Goal: Task Accomplishment & Management: Complete application form

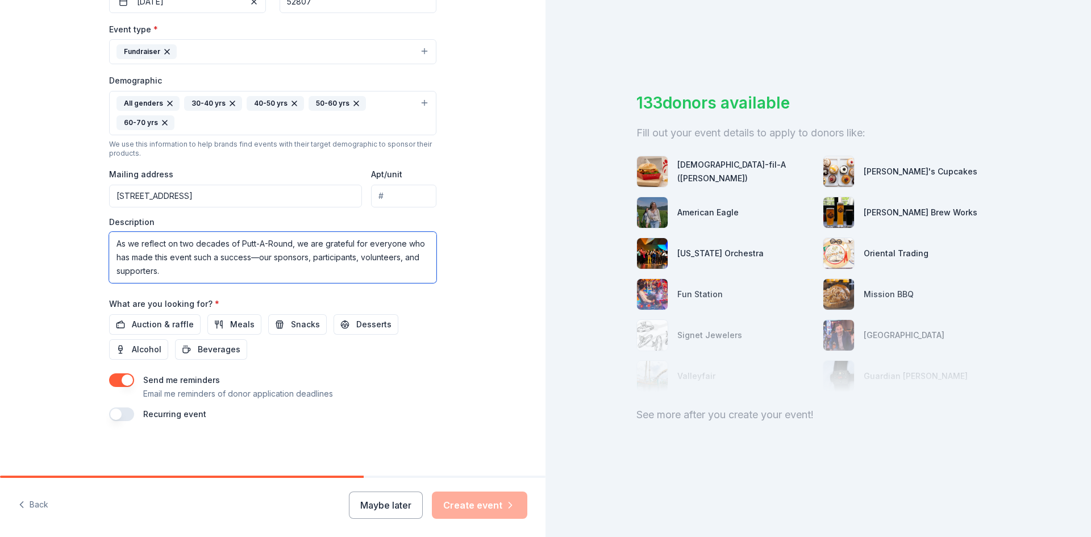
scroll to position [170, 0]
click at [366, 248] on textarea "Held over three action-packed days, Putt-A-Round 2026 features 24 custom-built …" at bounding box center [272, 257] width 327 height 51
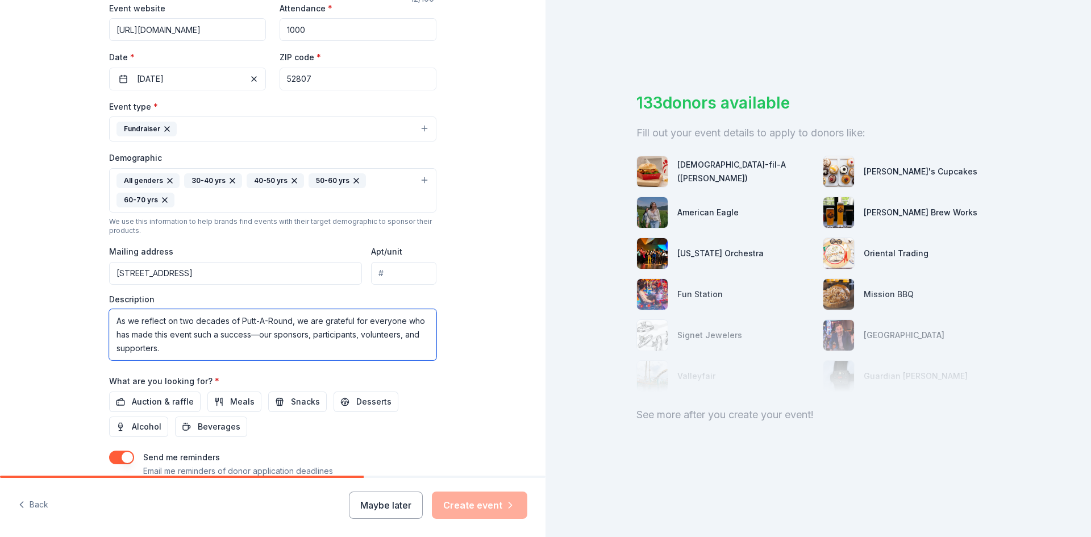
scroll to position [207, 0]
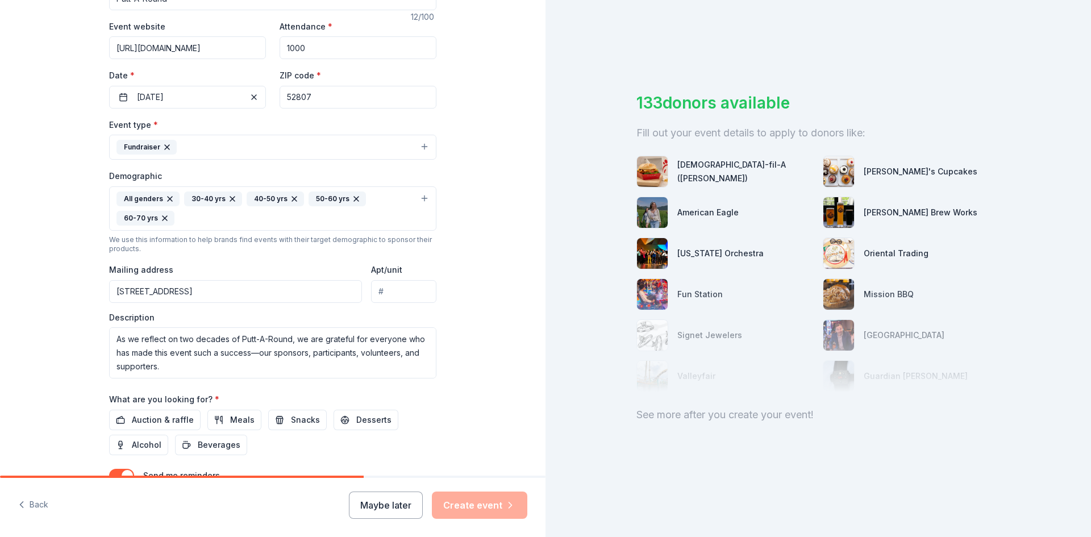
click at [322, 59] on input "1000" at bounding box center [358, 47] width 157 height 23
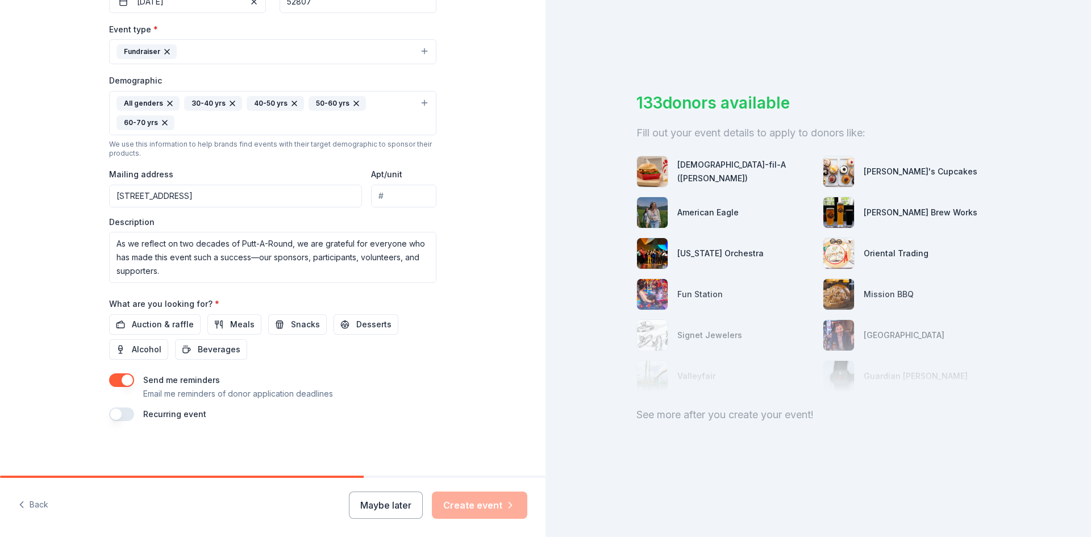
scroll to position [481, 0]
type input "1500"
click at [132, 318] on span "Auction & raffle" at bounding box center [163, 325] width 62 height 14
click at [109, 407] on button "button" at bounding box center [121, 414] width 25 height 14
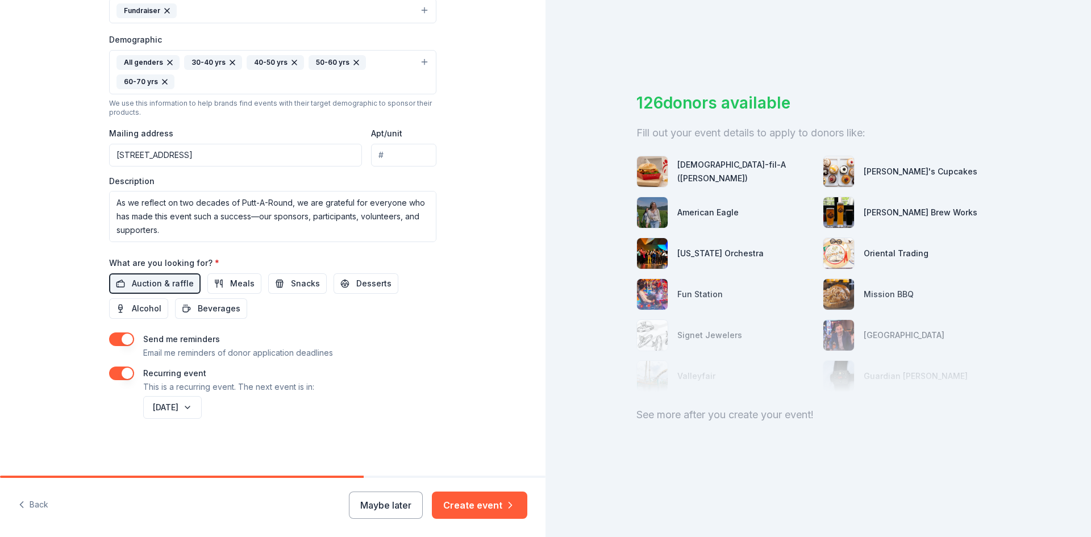
scroll to position [532, 0]
click at [470, 505] on button "Create event" at bounding box center [479, 504] width 95 height 27
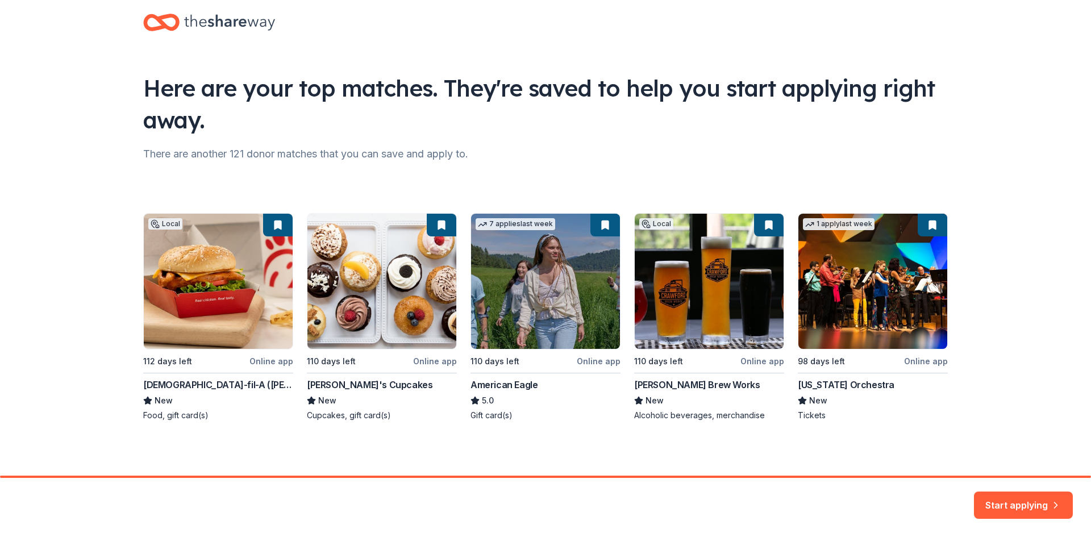
scroll to position [161, 0]
click at [545, 172] on div "Local 112 days left Online app [DEMOGRAPHIC_DATA]-fil-A ([GEOGRAPHIC_DATA]) New…" at bounding box center [545, 296] width 804 height 249
click at [1003, 491] on button "Start applying" at bounding box center [1023, 498] width 99 height 27
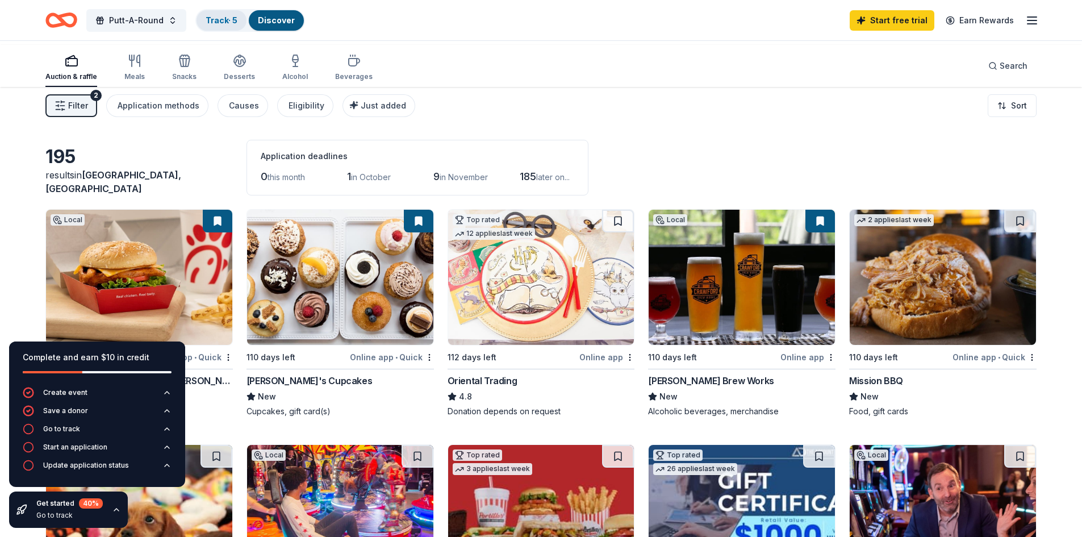
click at [237, 23] on link "Track · 5" at bounding box center [222, 20] width 32 height 10
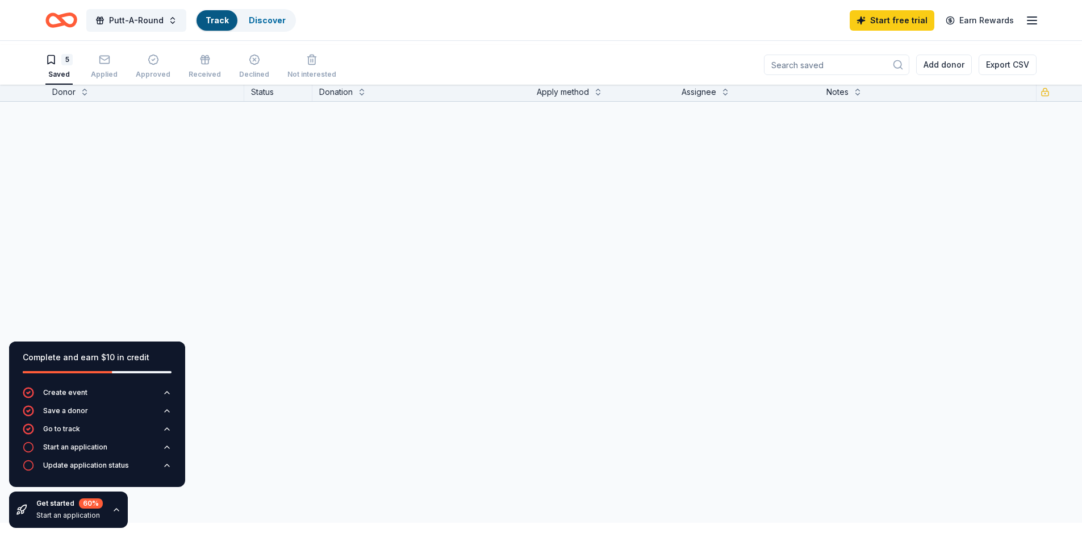
scroll to position [1, 0]
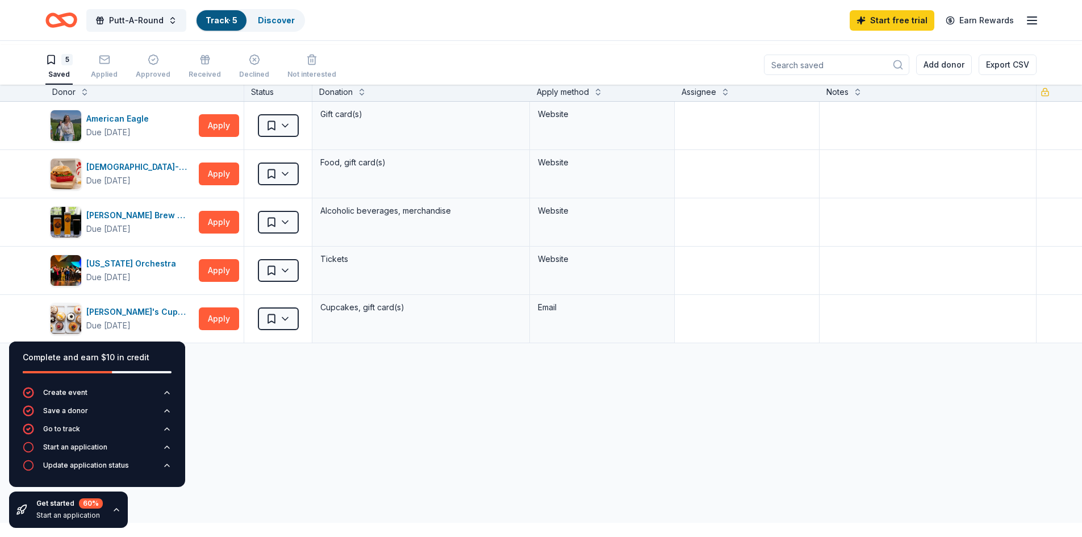
click at [234, 466] on div "American Eagle Due [DATE] Apply Saved Gift card(s) Website [DEMOGRAPHIC_DATA]-f…" at bounding box center [541, 329] width 1082 height 455
click at [121, 505] on icon "button" at bounding box center [116, 509] width 9 height 9
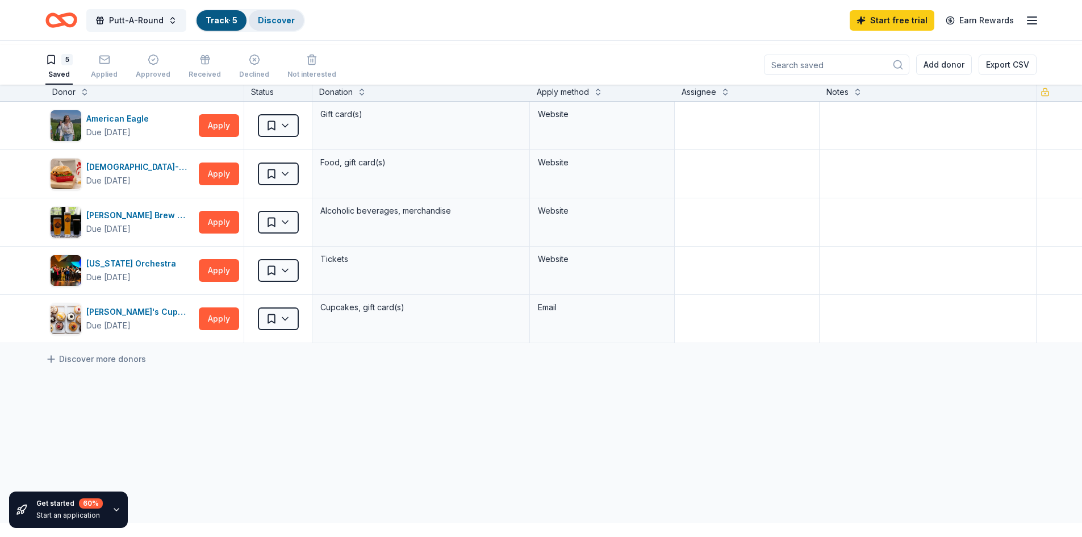
click at [295, 18] on link "Discover" at bounding box center [276, 20] width 37 height 10
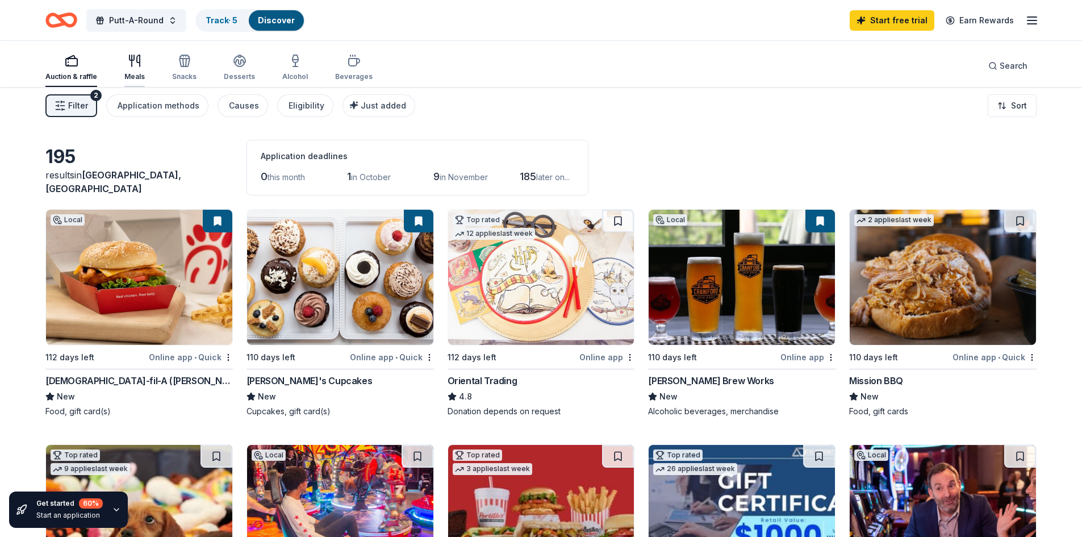
click at [145, 76] on div "Meals" at bounding box center [134, 67] width 20 height 27
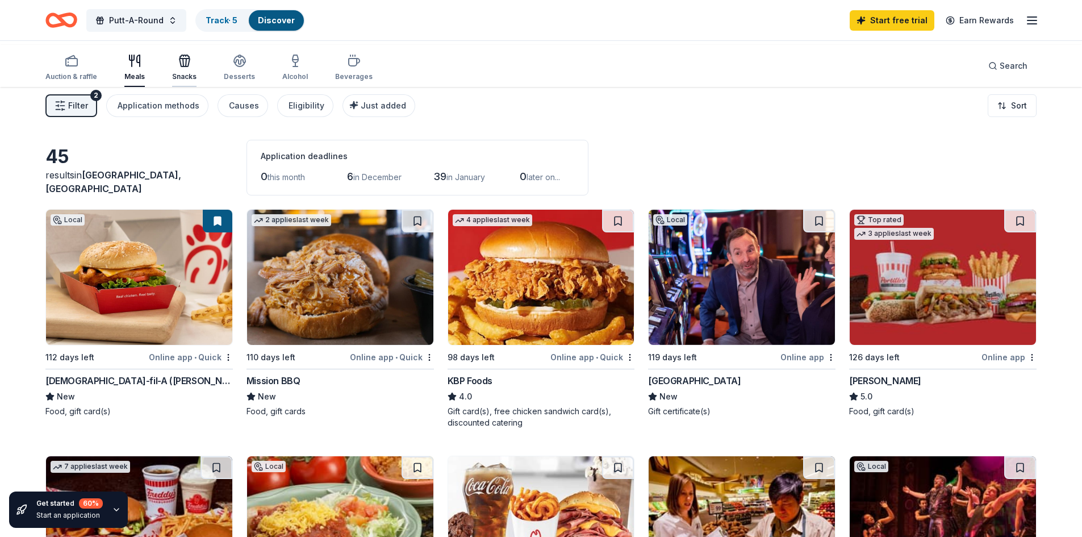
click at [190, 61] on icon "button" at bounding box center [185, 63] width 10 height 8
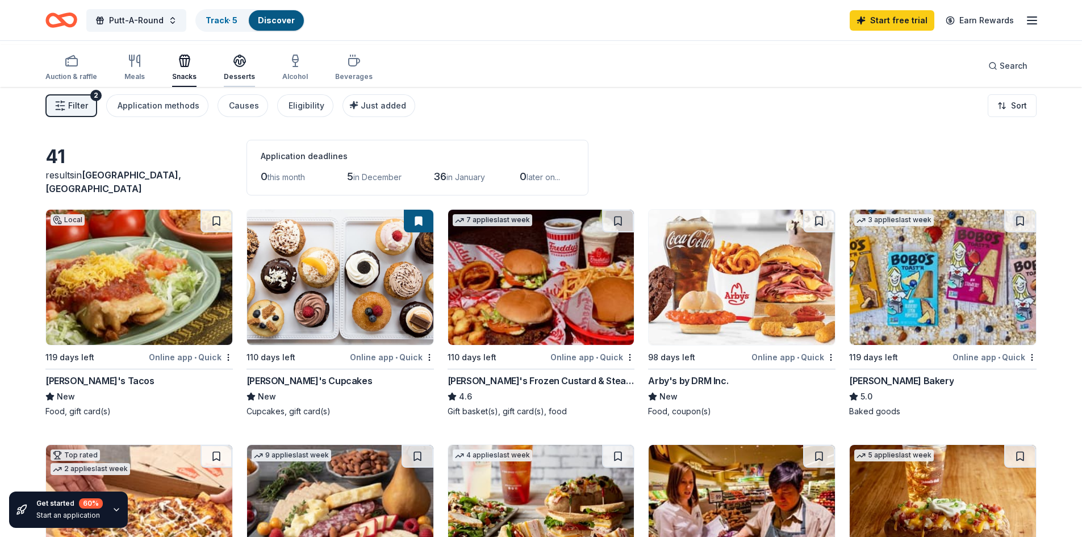
click at [247, 61] on icon "button" at bounding box center [240, 61] width 14 height 14
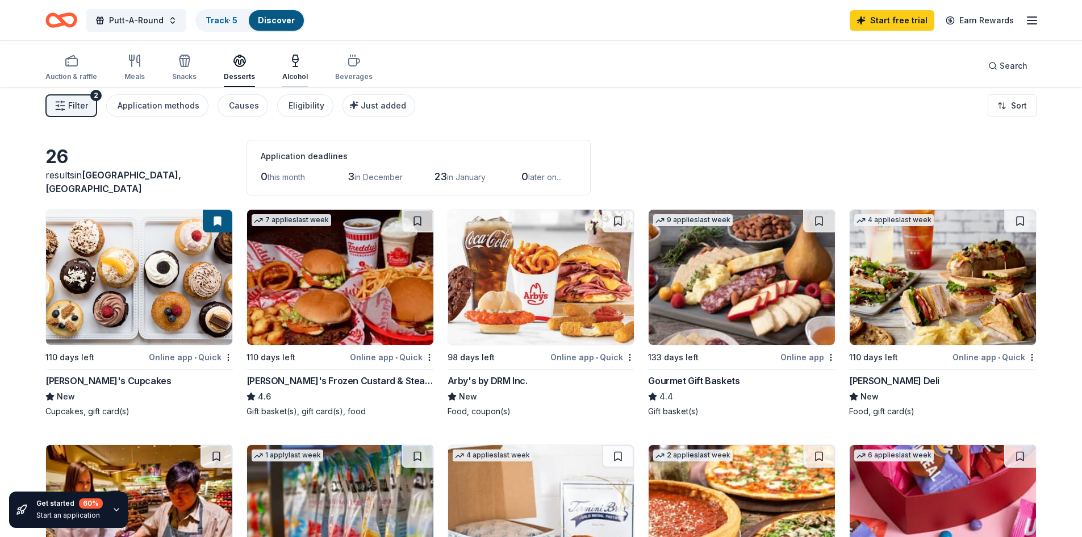
click at [302, 64] on icon "button" at bounding box center [296, 61] width 14 height 14
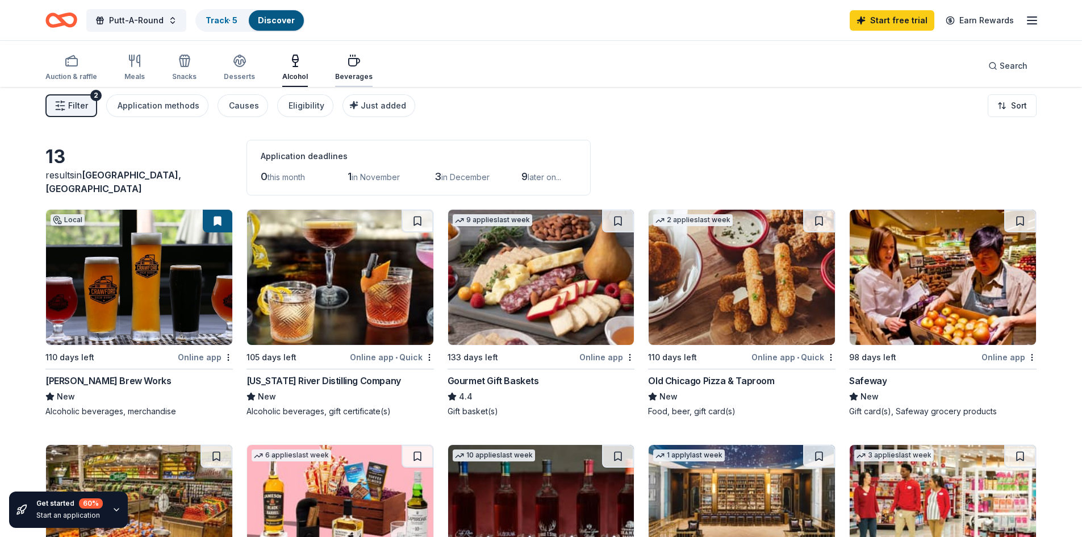
click at [360, 62] on icon "button" at bounding box center [354, 62] width 11 height 7
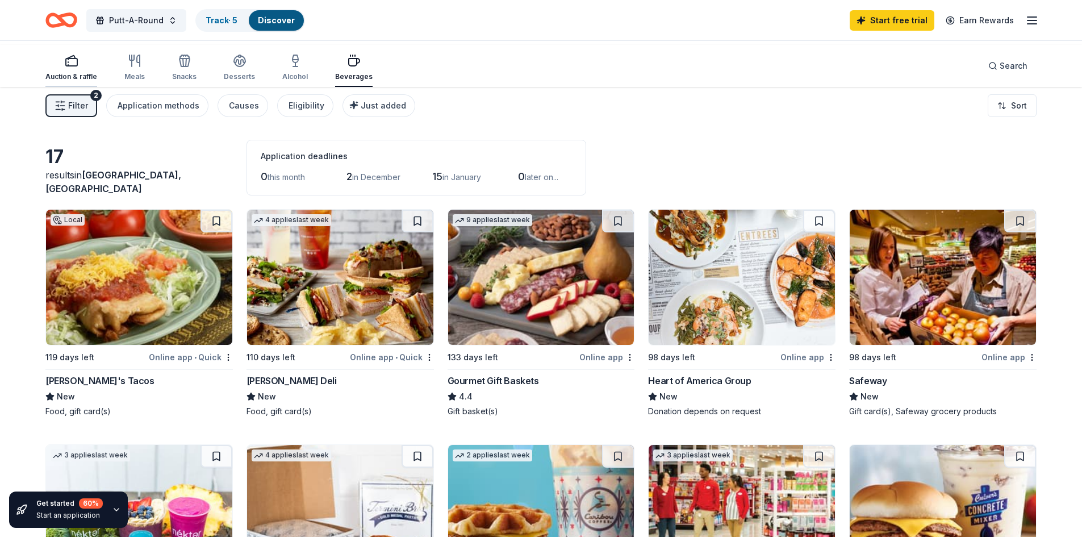
click at [77, 62] on rect "button" at bounding box center [71, 62] width 11 height 7
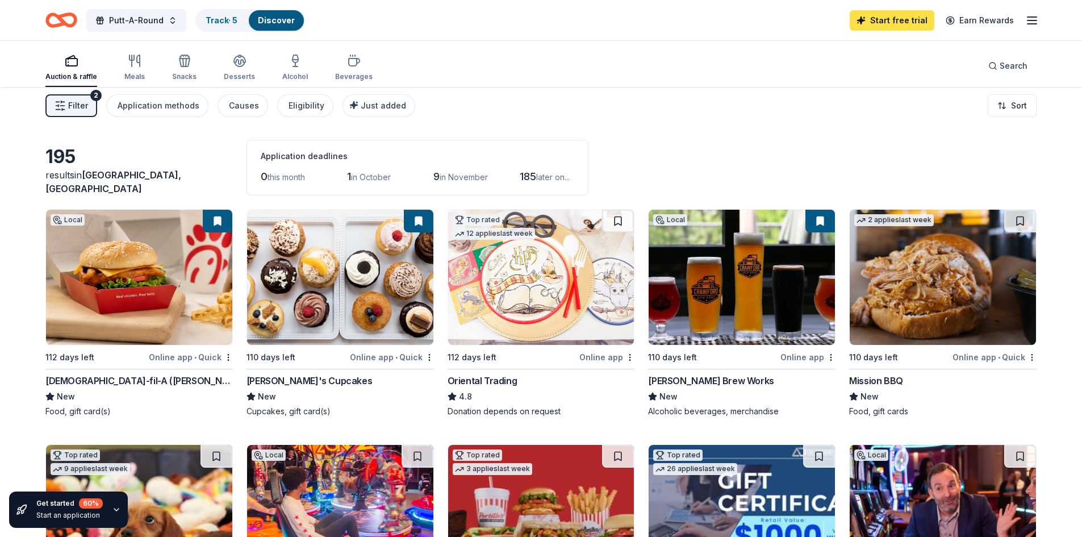
click at [850, 23] on link "Start free trial" at bounding box center [892, 20] width 85 height 20
click at [850, 20] on link "Start free trial" at bounding box center [892, 20] width 85 height 20
click at [324, 112] on div "Eligibility" at bounding box center [307, 106] width 36 height 14
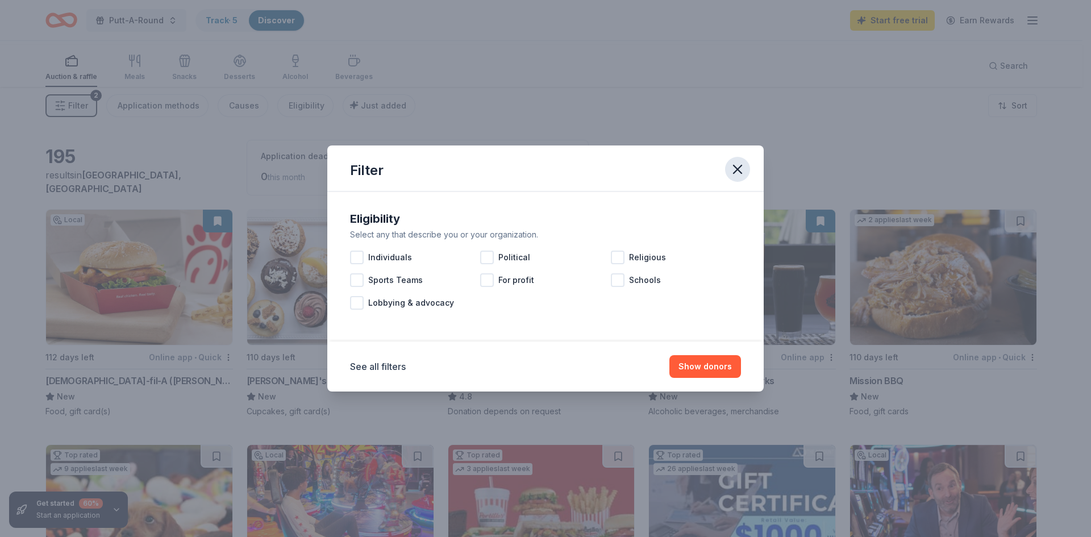
click at [745, 161] on icon "button" at bounding box center [737, 169] width 16 height 16
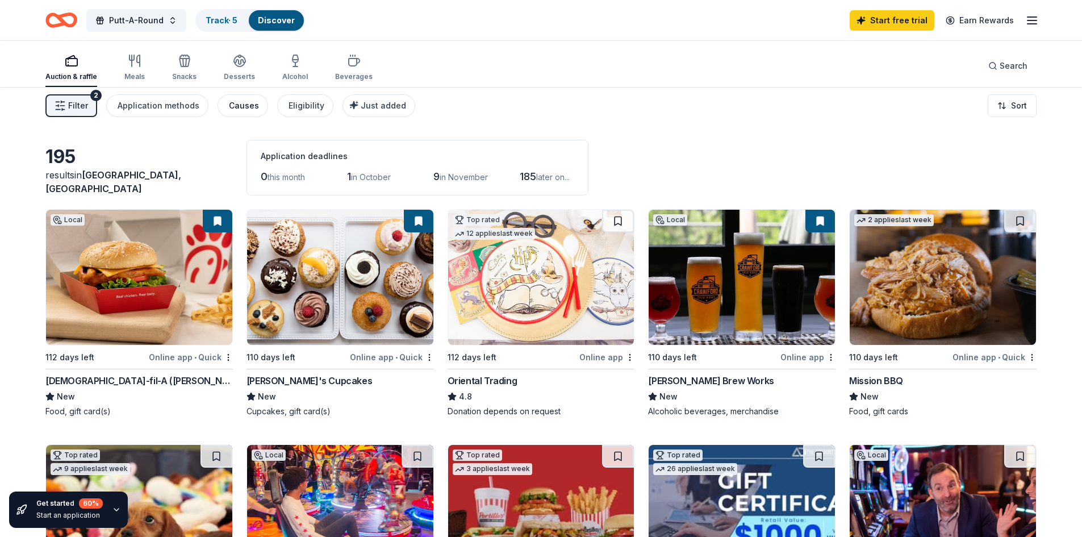
click at [259, 112] on div "Causes" at bounding box center [244, 106] width 30 height 14
click at [189, 112] on div "Application methods" at bounding box center [159, 106] width 82 height 14
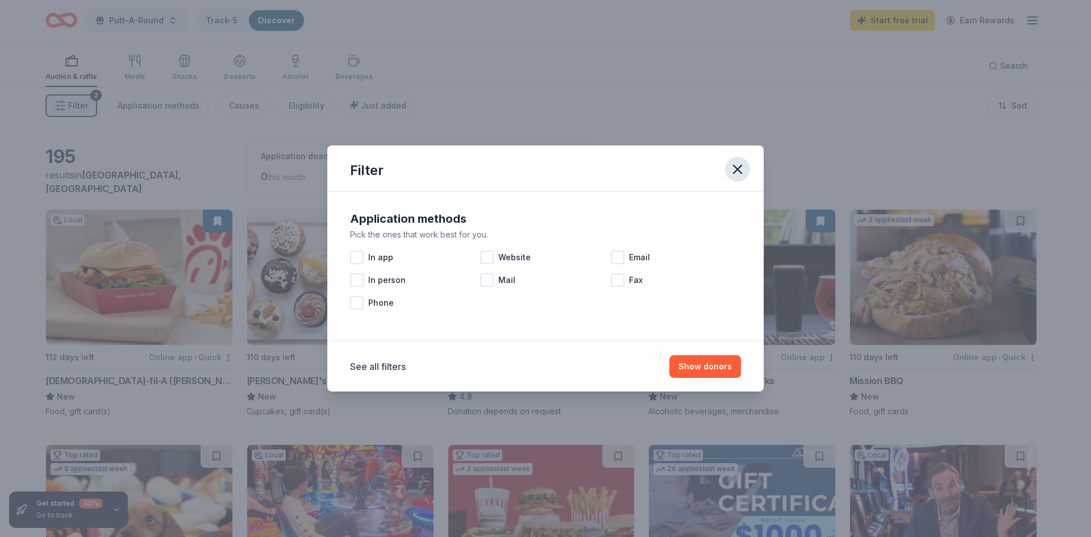
click at [741, 165] on icon "button" at bounding box center [737, 169] width 8 height 8
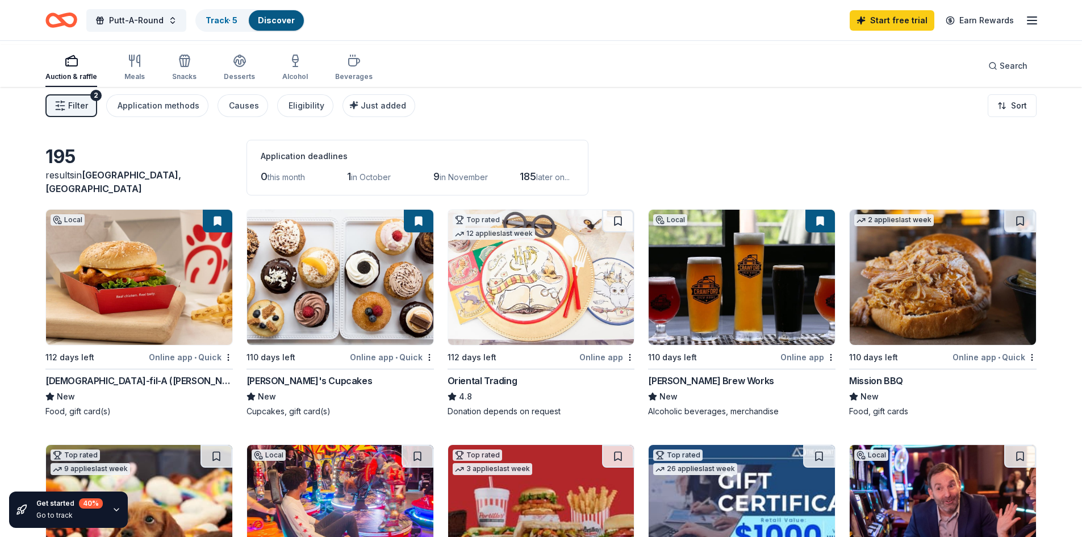
click at [324, 387] on div "[PERSON_NAME]'s Cupcakes" at bounding box center [310, 381] width 126 height 14
